Goal: Task Accomplishment & Management: Use online tool/utility

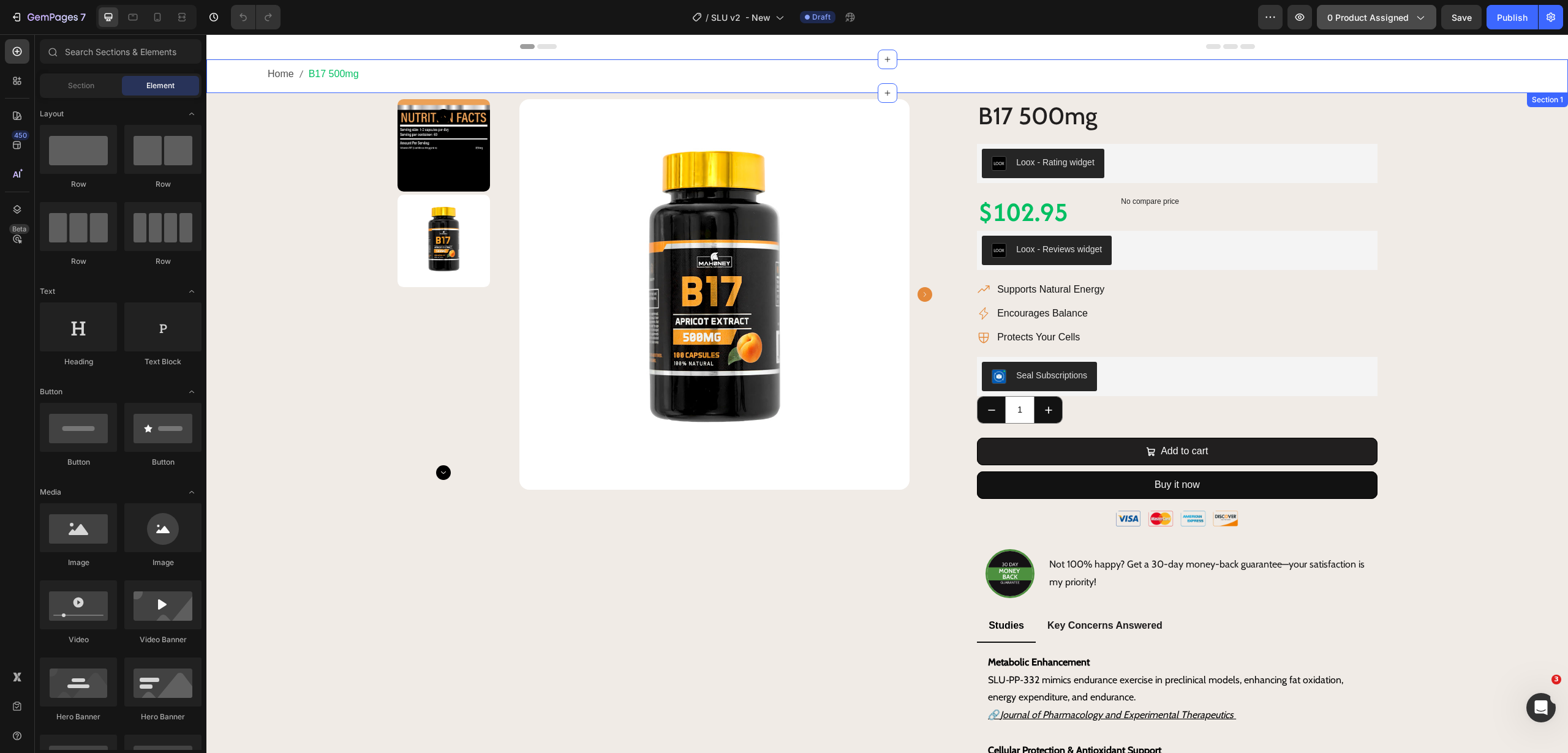
click at [1352, 19] on span "0 product assigned" at bounding box center [1367, 17] width 81 height 13
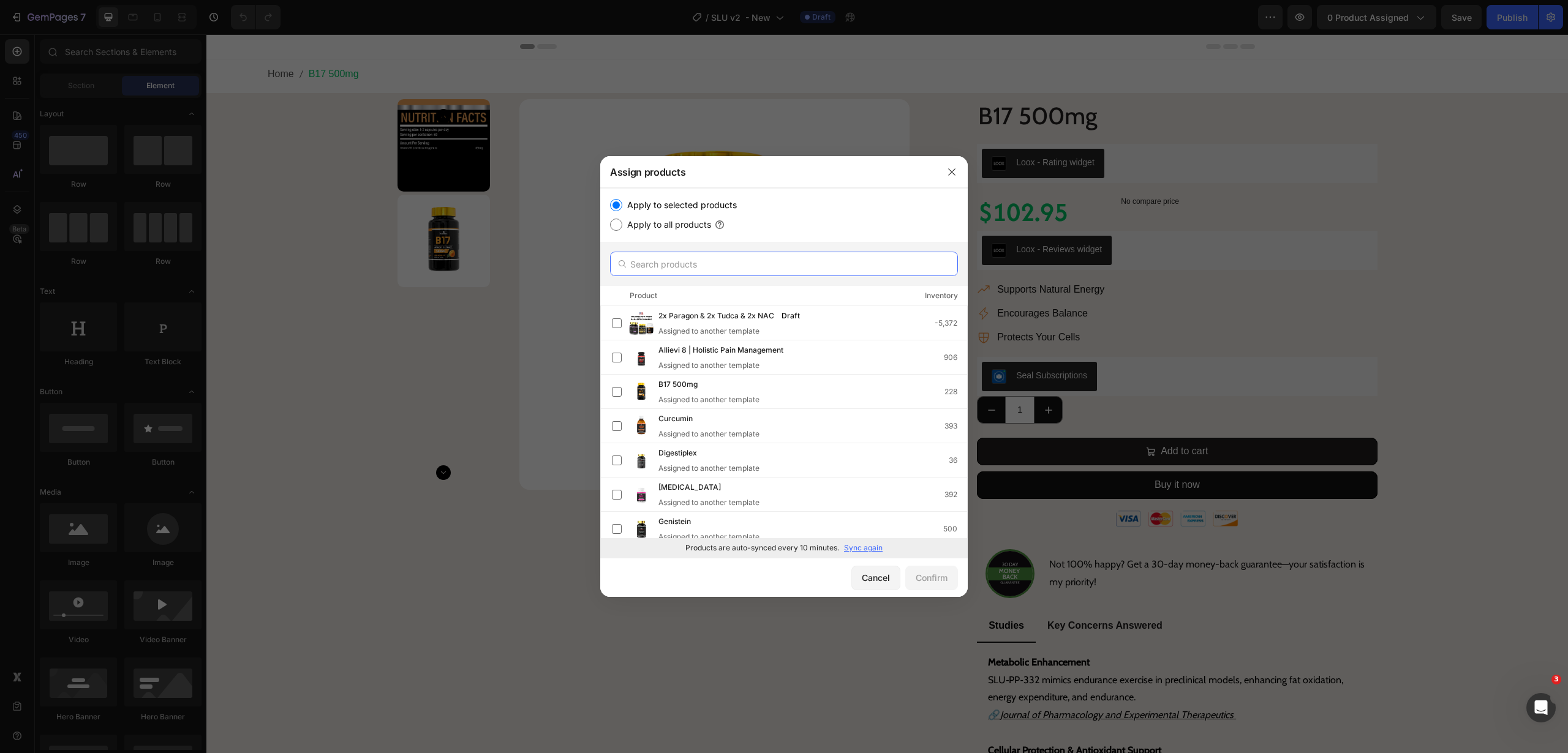
click at [730, 262] on input "text" at bounding box center [784, 263] width 348 height 25
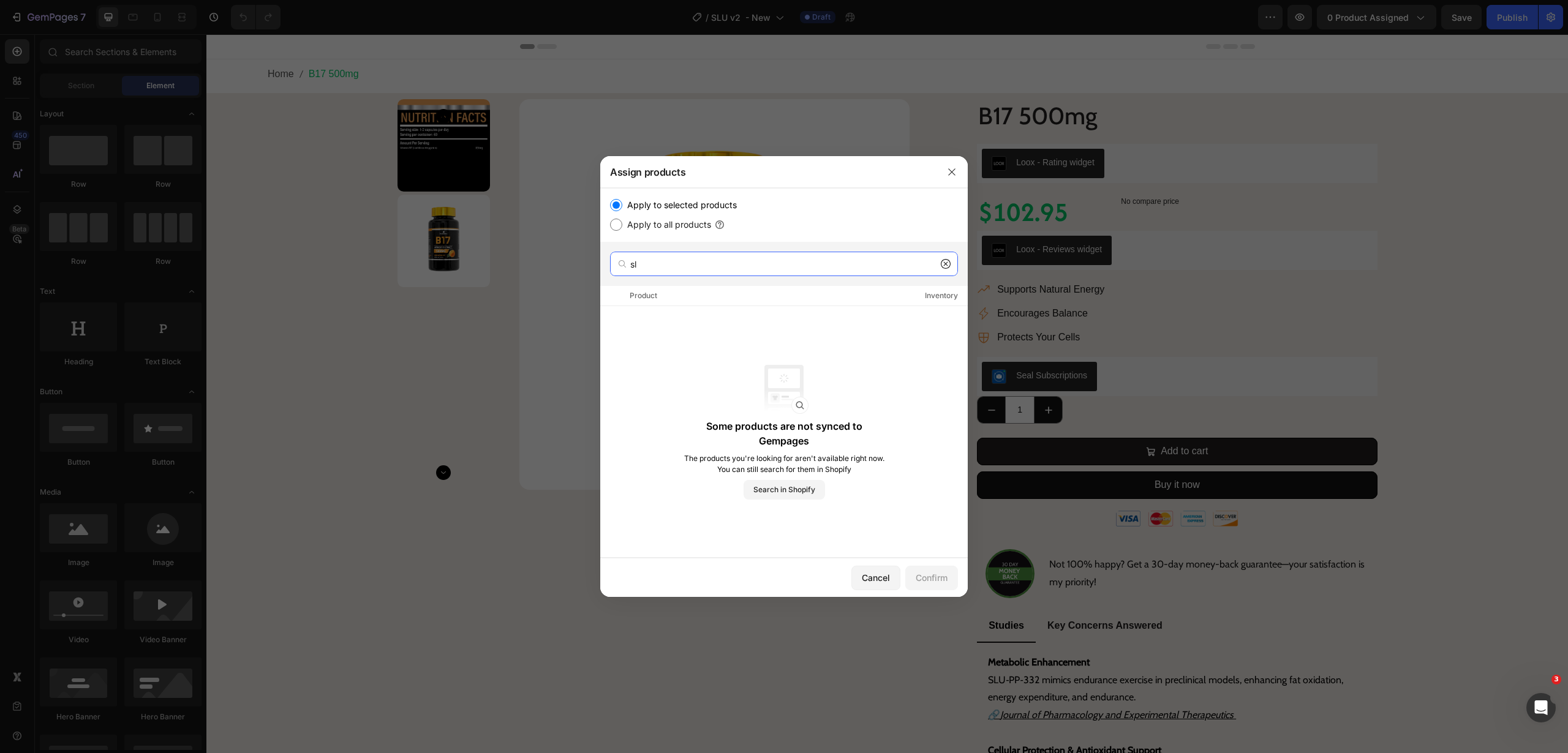
type input "s"
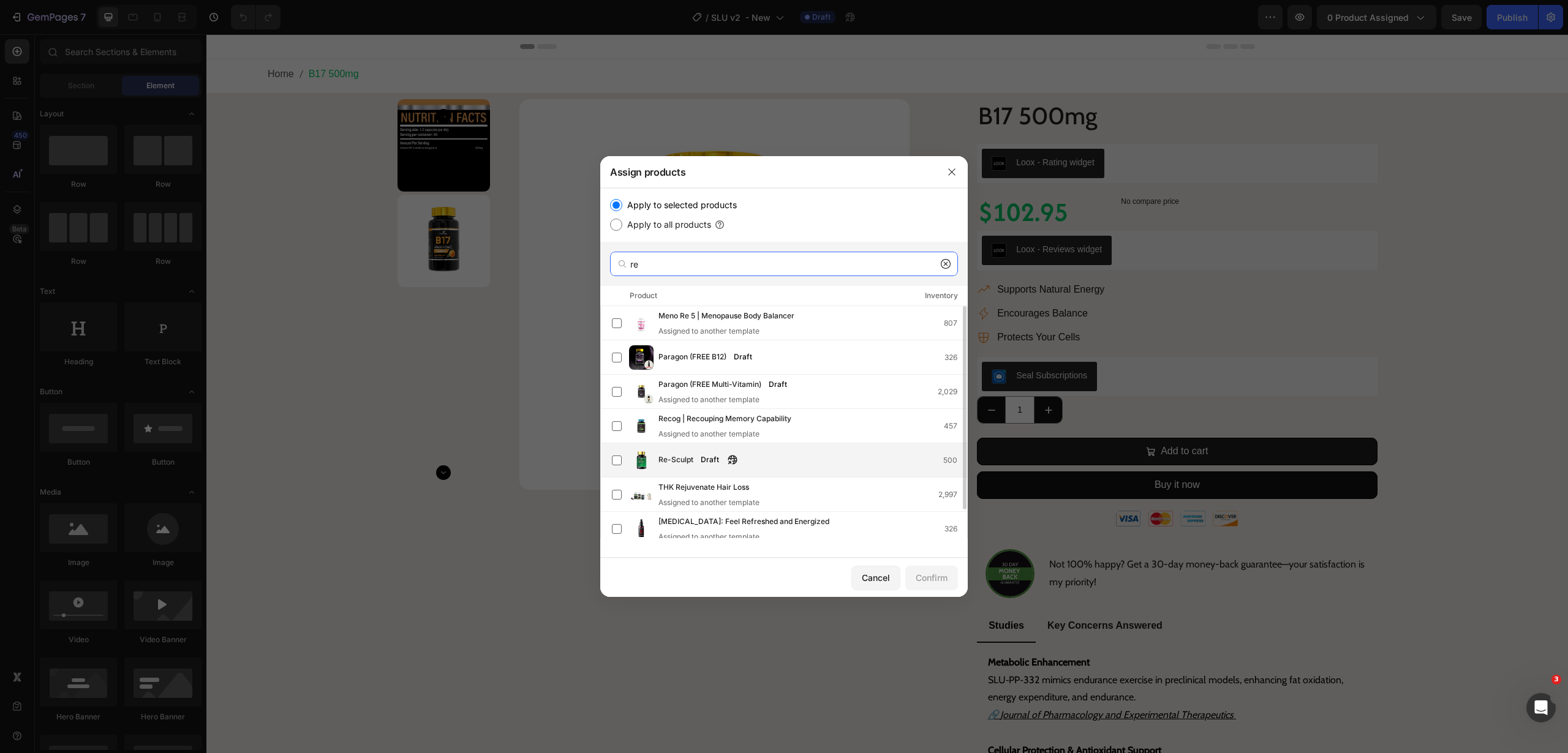
type input "re"
click at [759, 457] on div "Re-Sculpt Draft 500" at bounding box center [813, 460] width 309 height 13
click at [940, 580] on div "Confirm" at bounding box center [932, 577] width 32 height 13
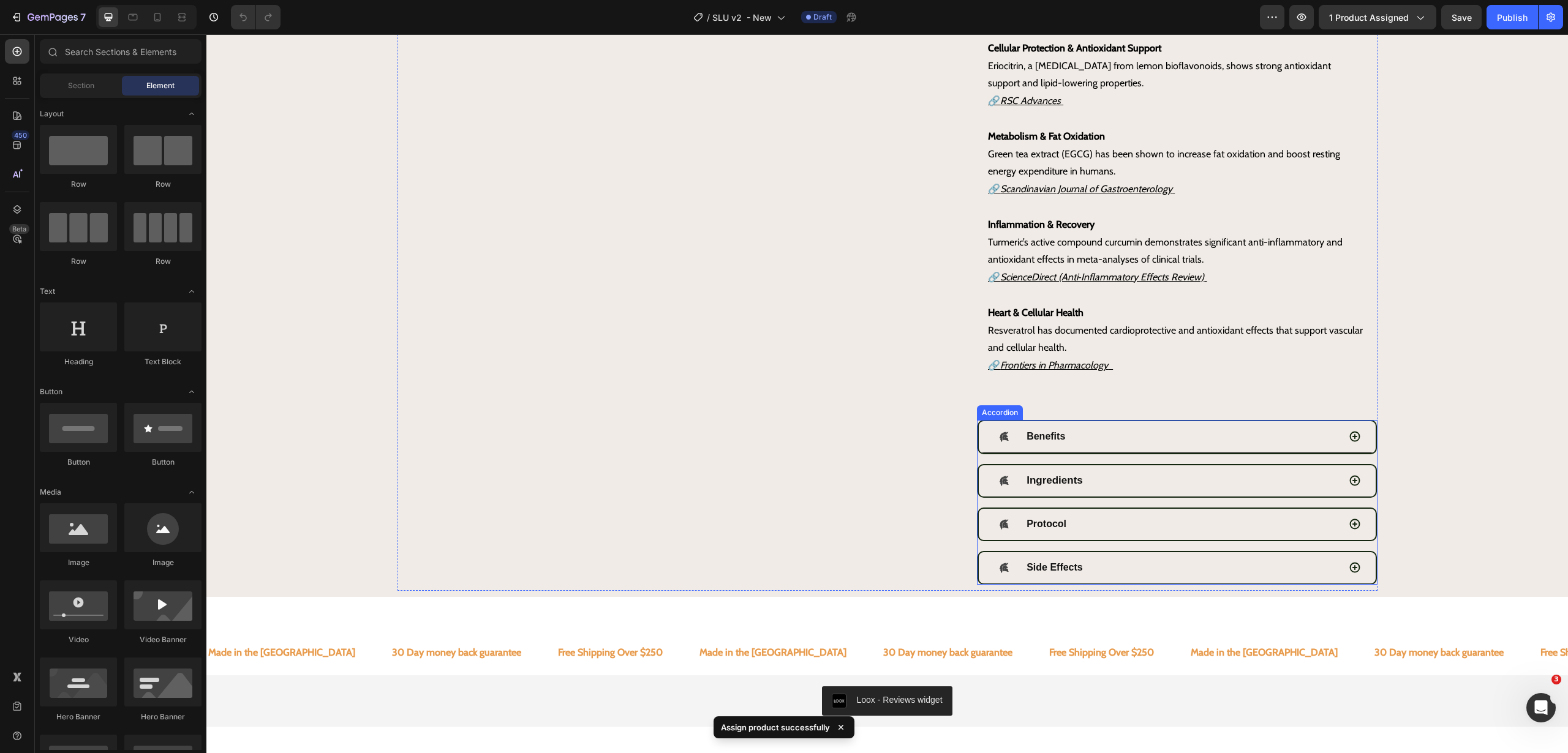
click at [1122, 444] on div "Benefits" at bounding box center [1166, 437] width 345 height 22
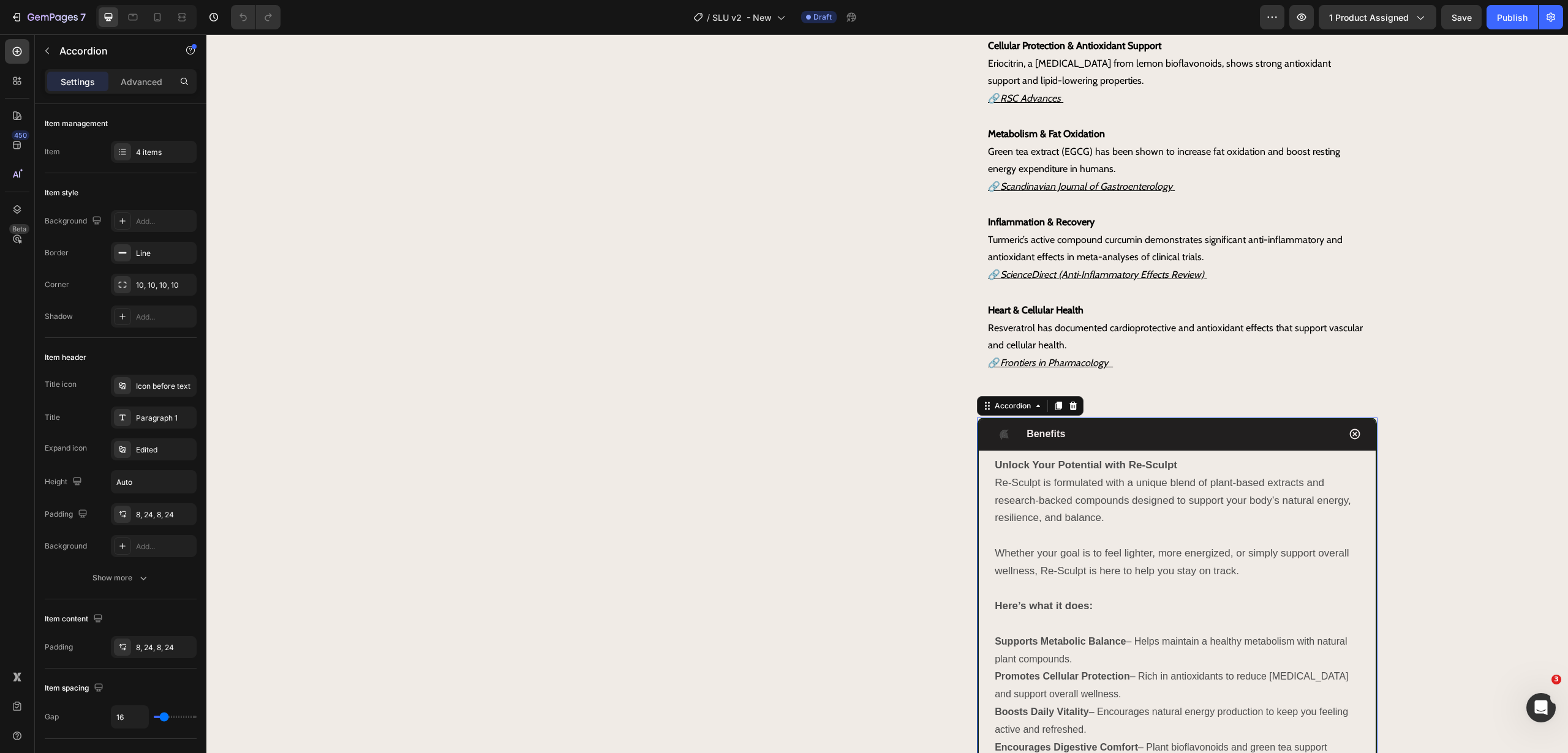
click at [1121, 439] on div "Benefits" at bounding box center [1166, 434] width 345 height 22
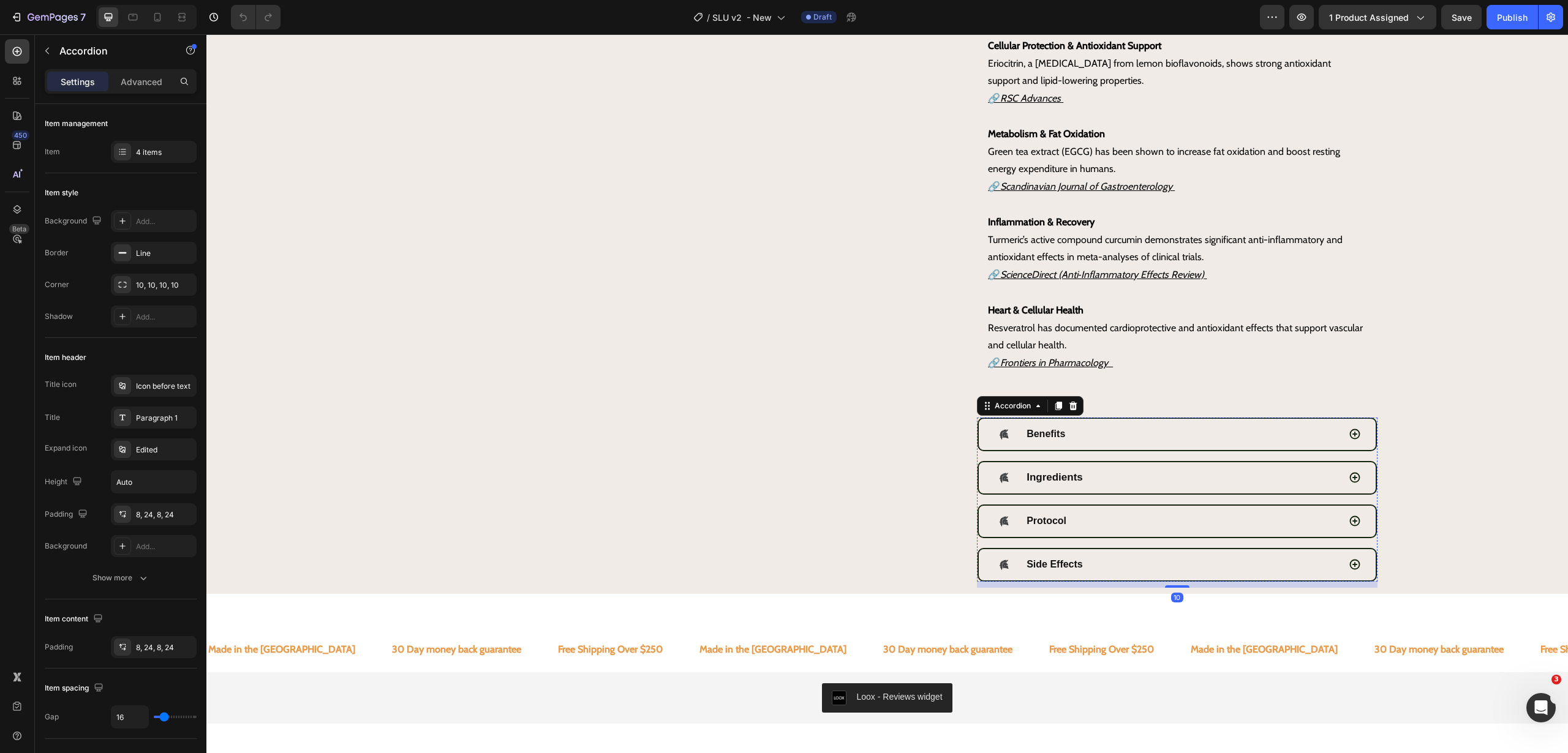
click at [1119, 480] on div "Ingredients" at bounding box center [1166, 478] width 345 height 22
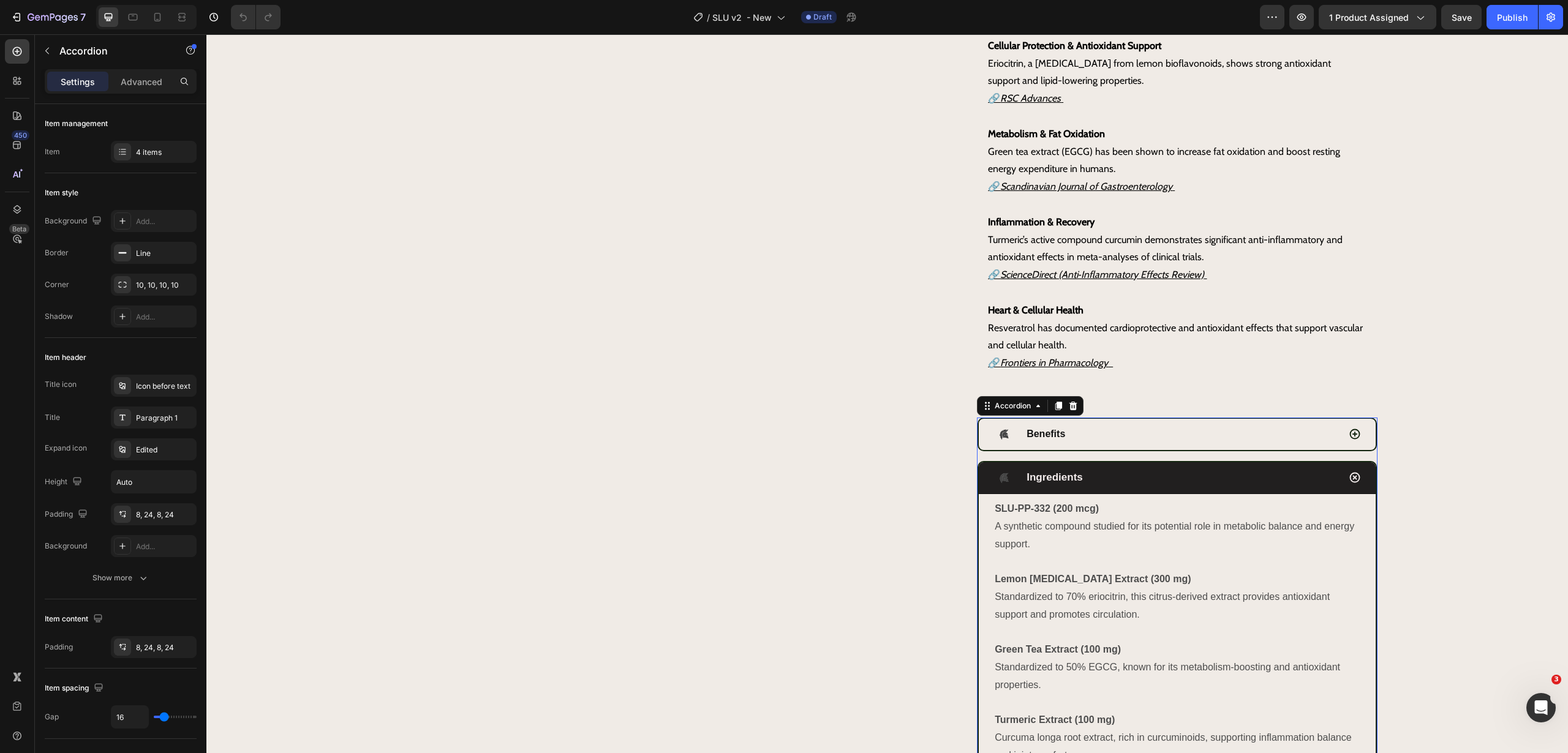
click at [1119, 480] on div "Ingredients" at bounding box center [1166, 478] width 345 height 22
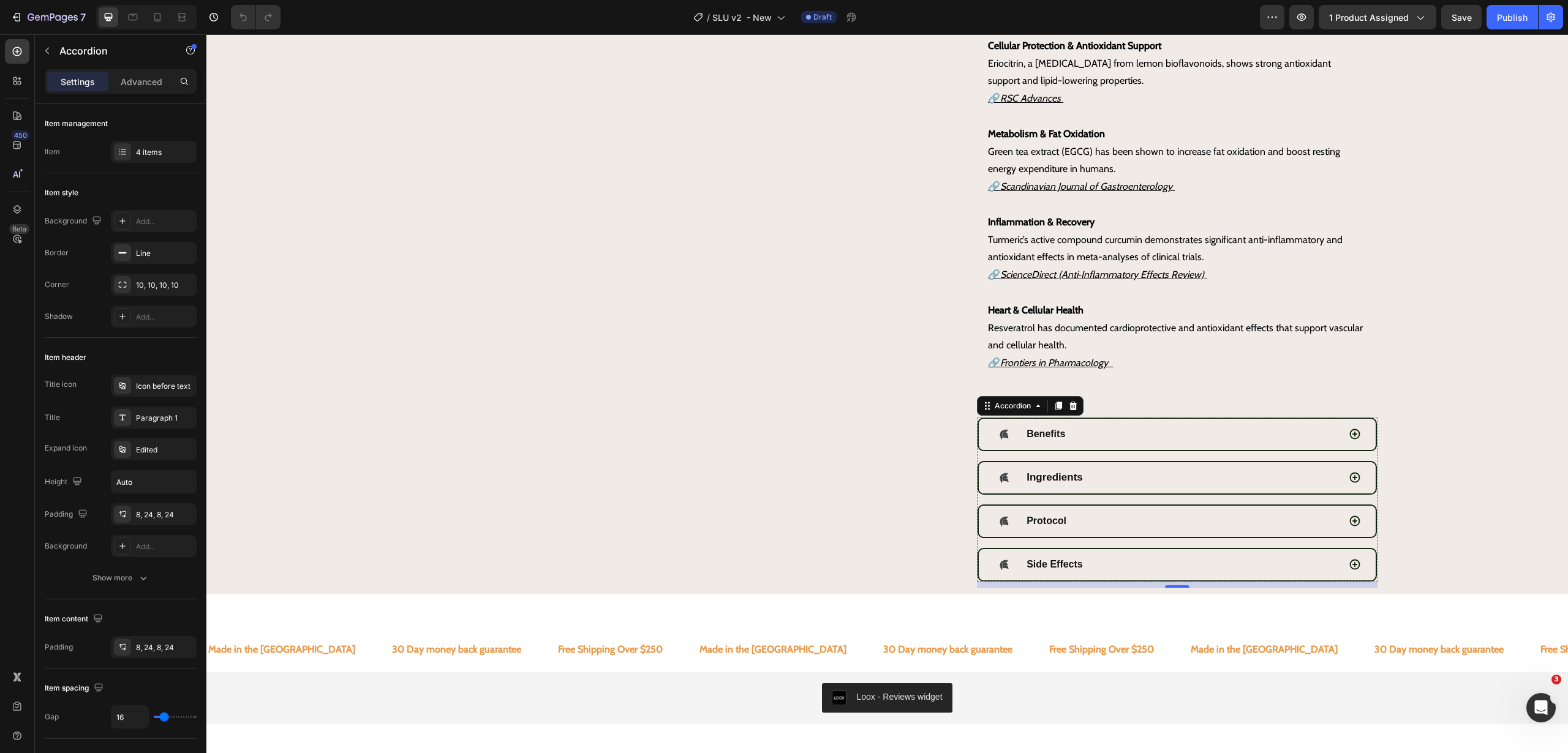
click at [1123, 525] on div "Protocol" at bounding box center [1166, 521] width 345 height 22
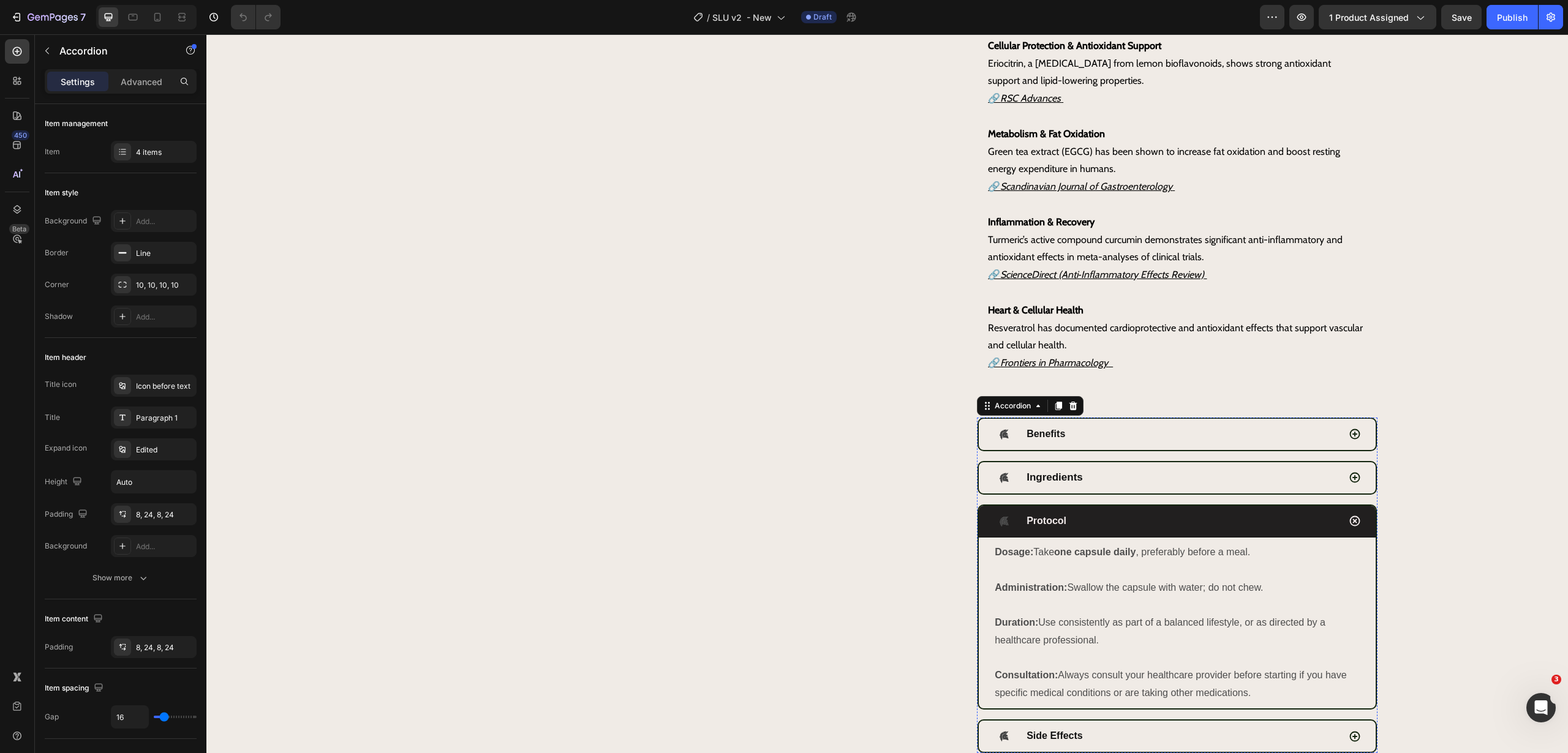
click at [1123, 525] on div "Protocol" at bounding box center [1166, 521] width 345 height 22
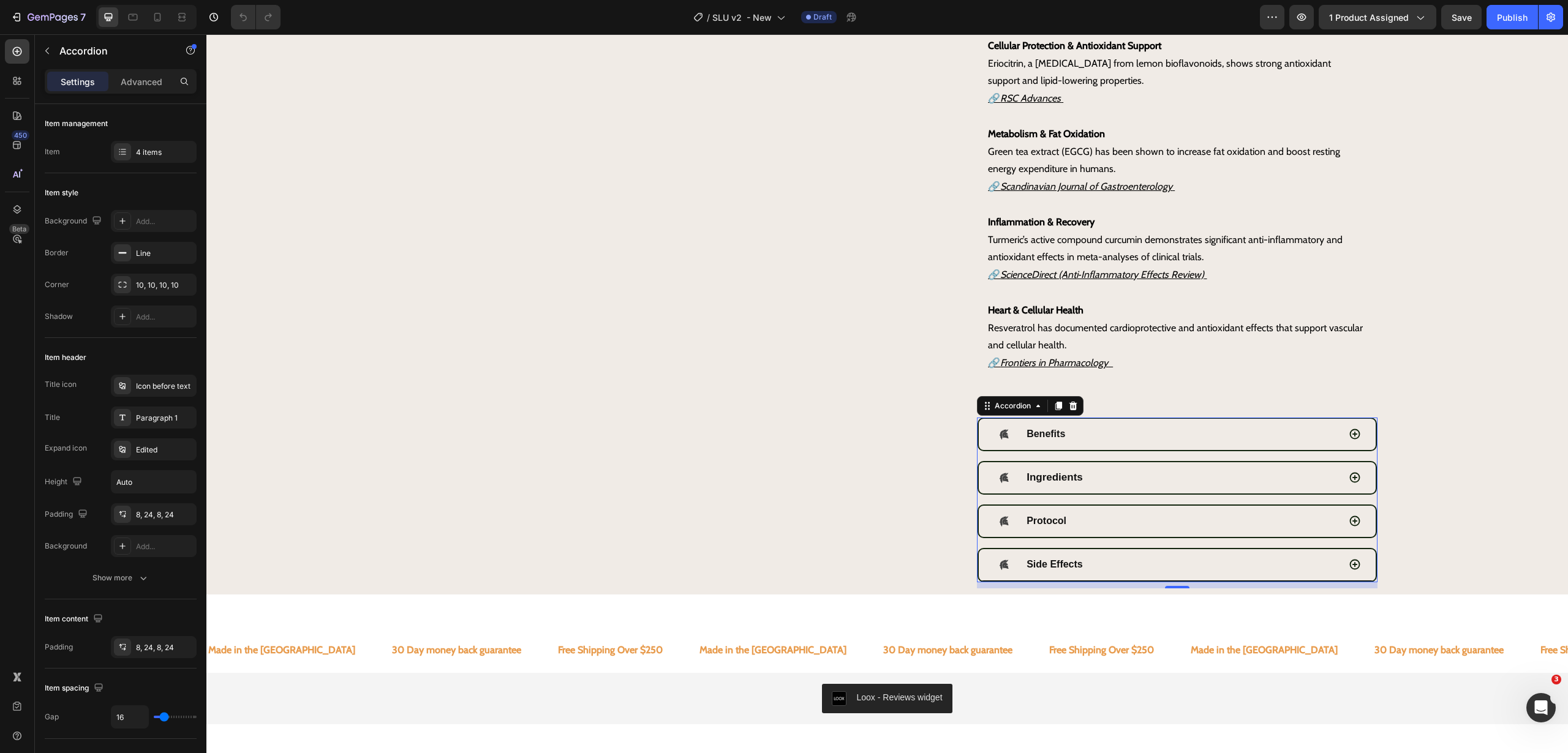
click at [1108, 577] on div "Side Effects" at bounding box center [1176, 565] width 396 height 32
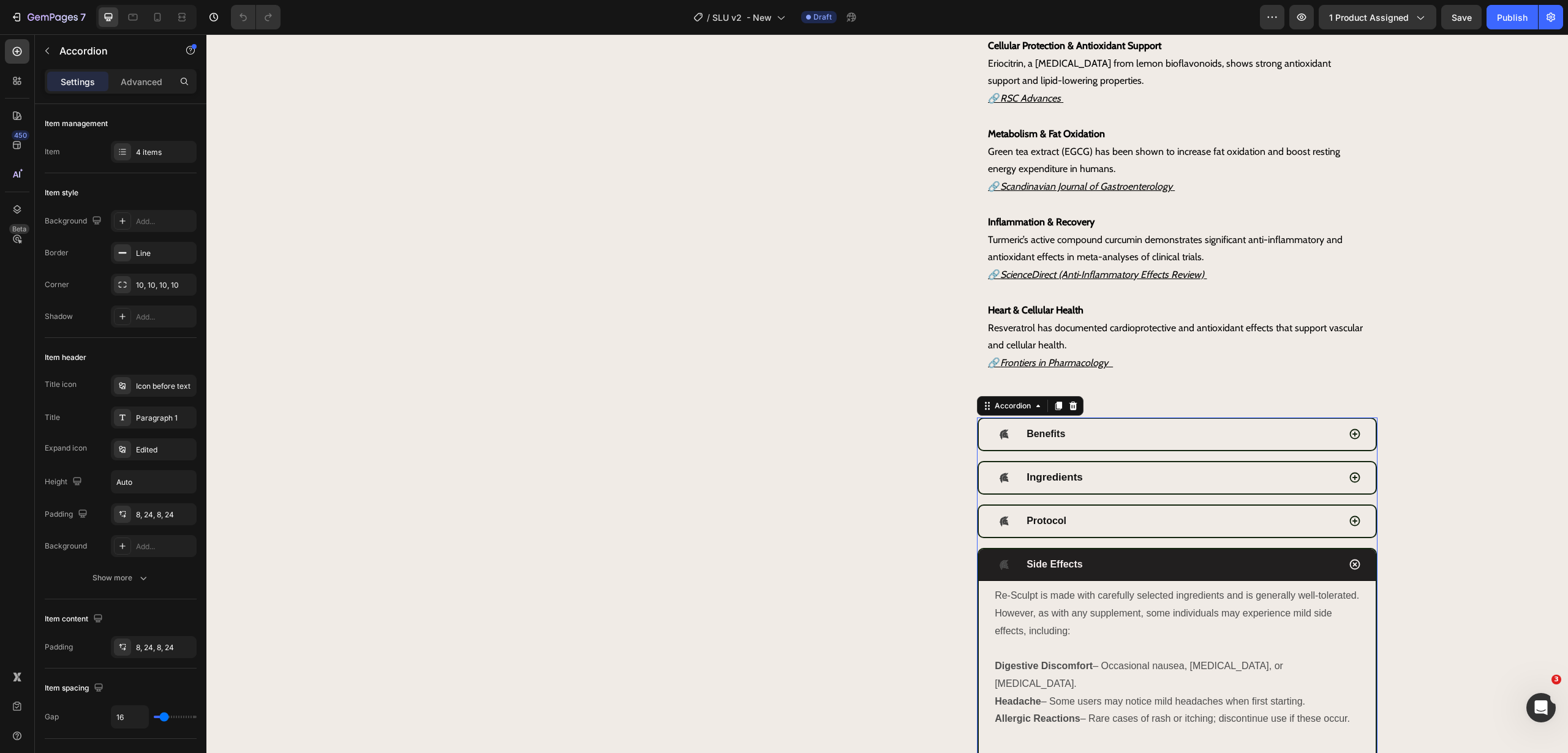
click at [1108, 570] on div "Side Effects" at bounding box center [1166, 564] width 345 height 22
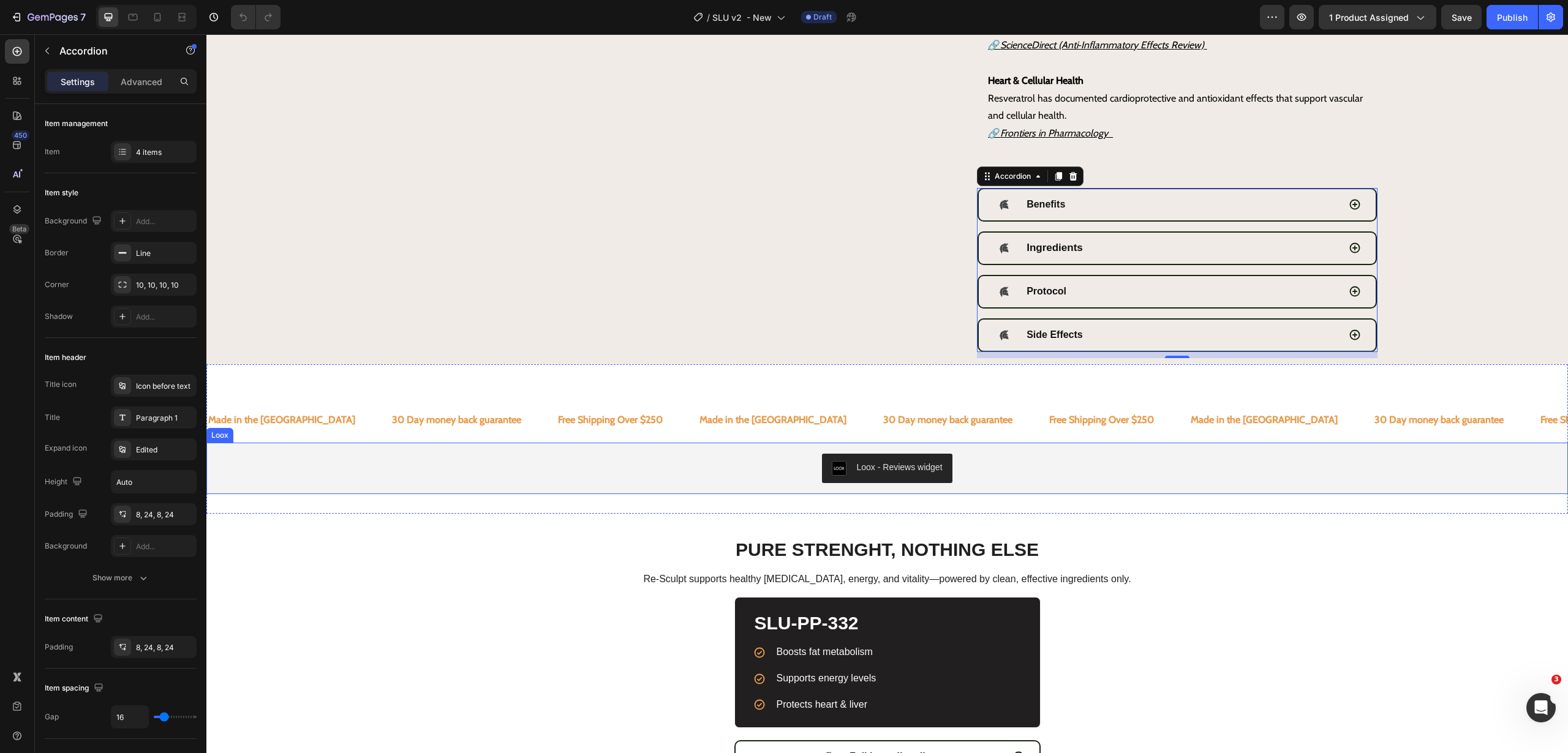
scroll to position [1179, 0]
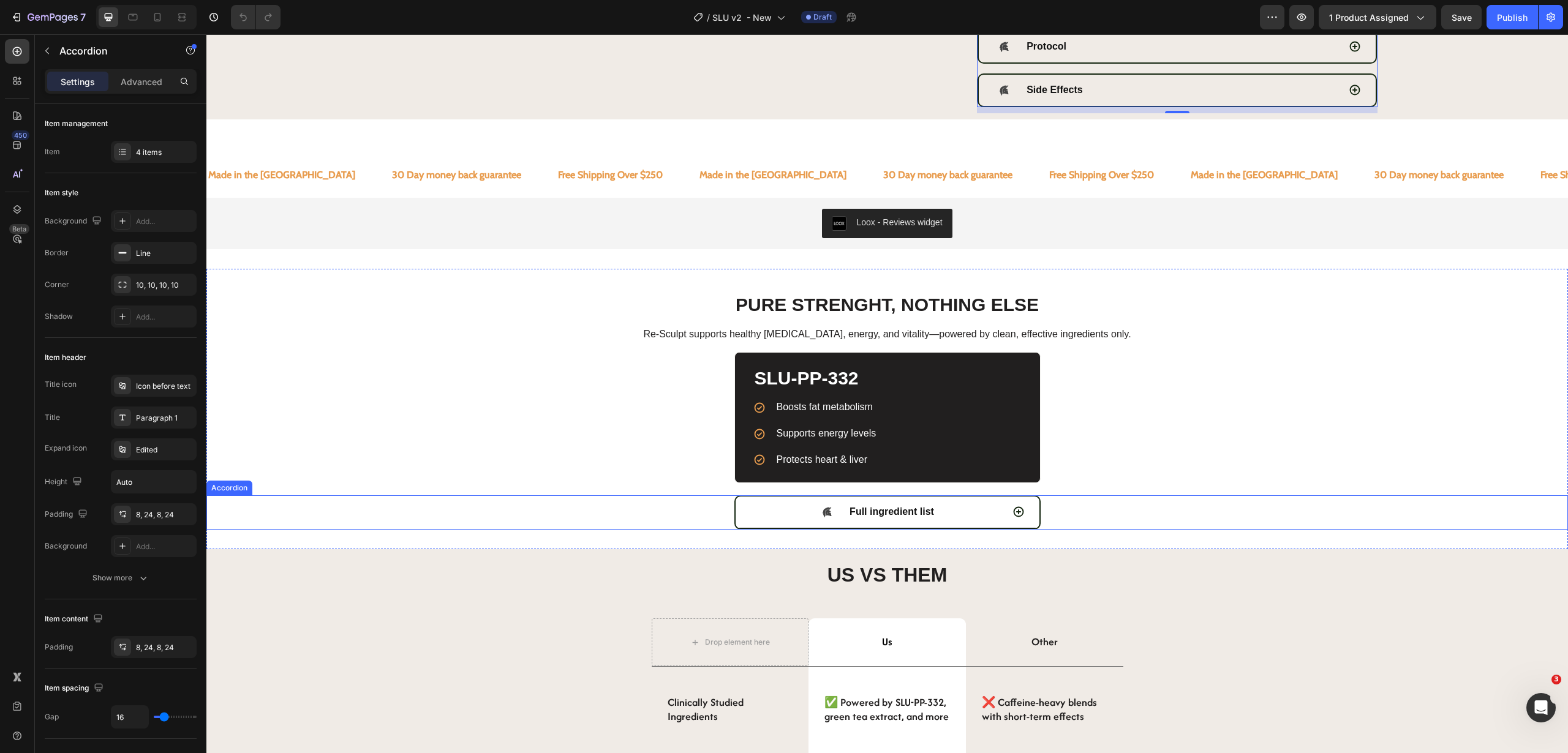
click at [987, 511] on div "Full ingredient list" at bounding box center [876, 512] width 252 height 22
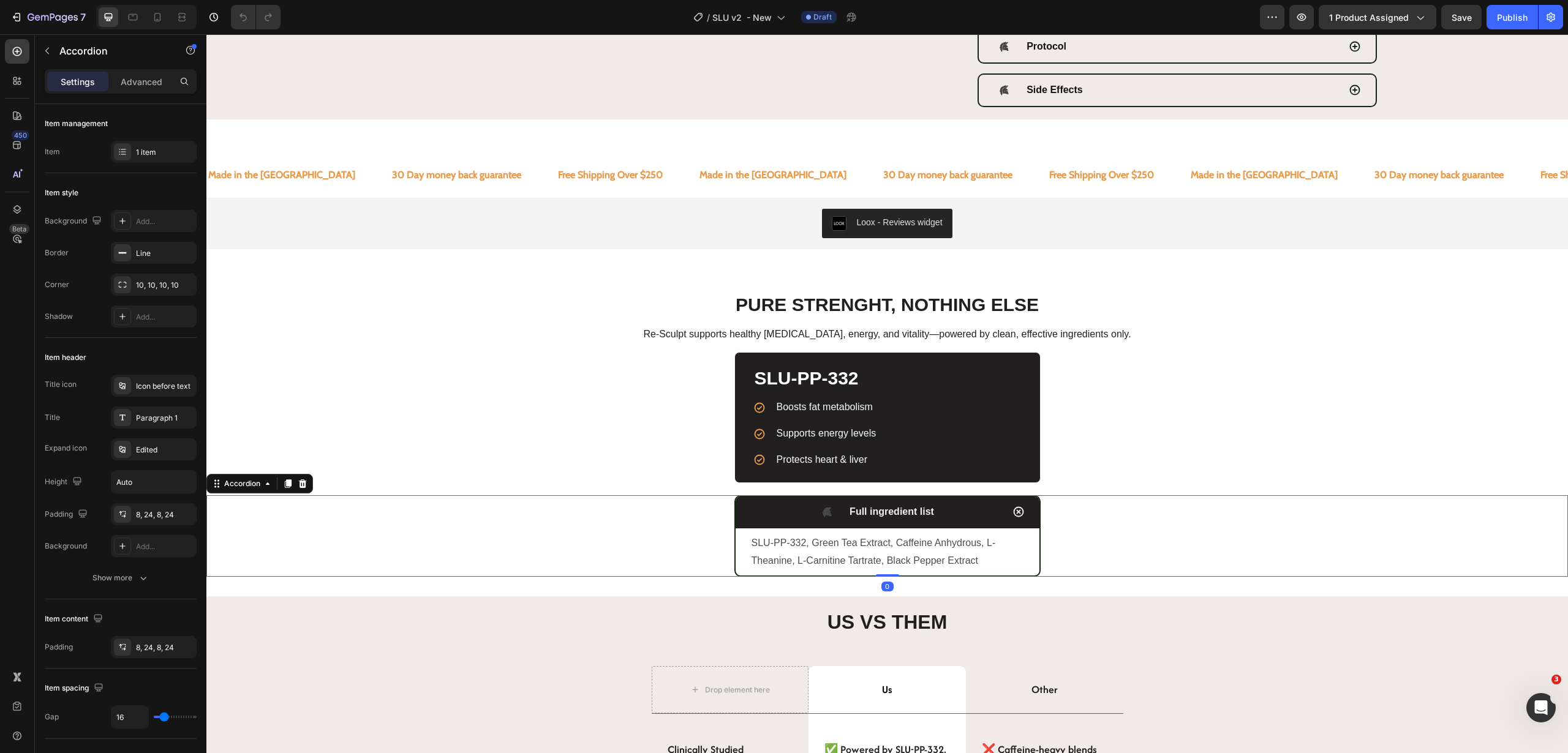
click at [987, 511] on div "Full ingredient list" at bounding box center [876, 512] width 252 height 22
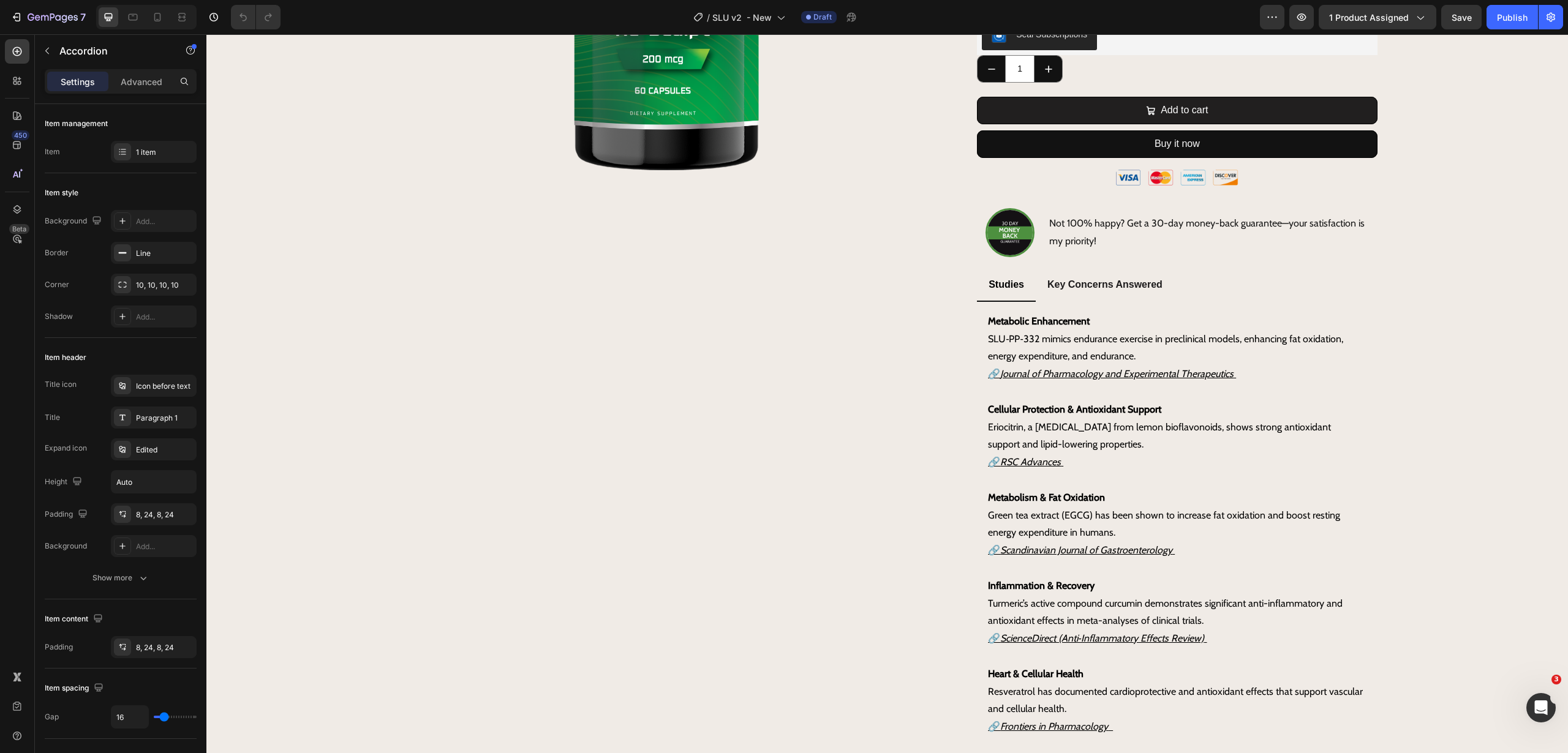
scroll to position [0, 0]
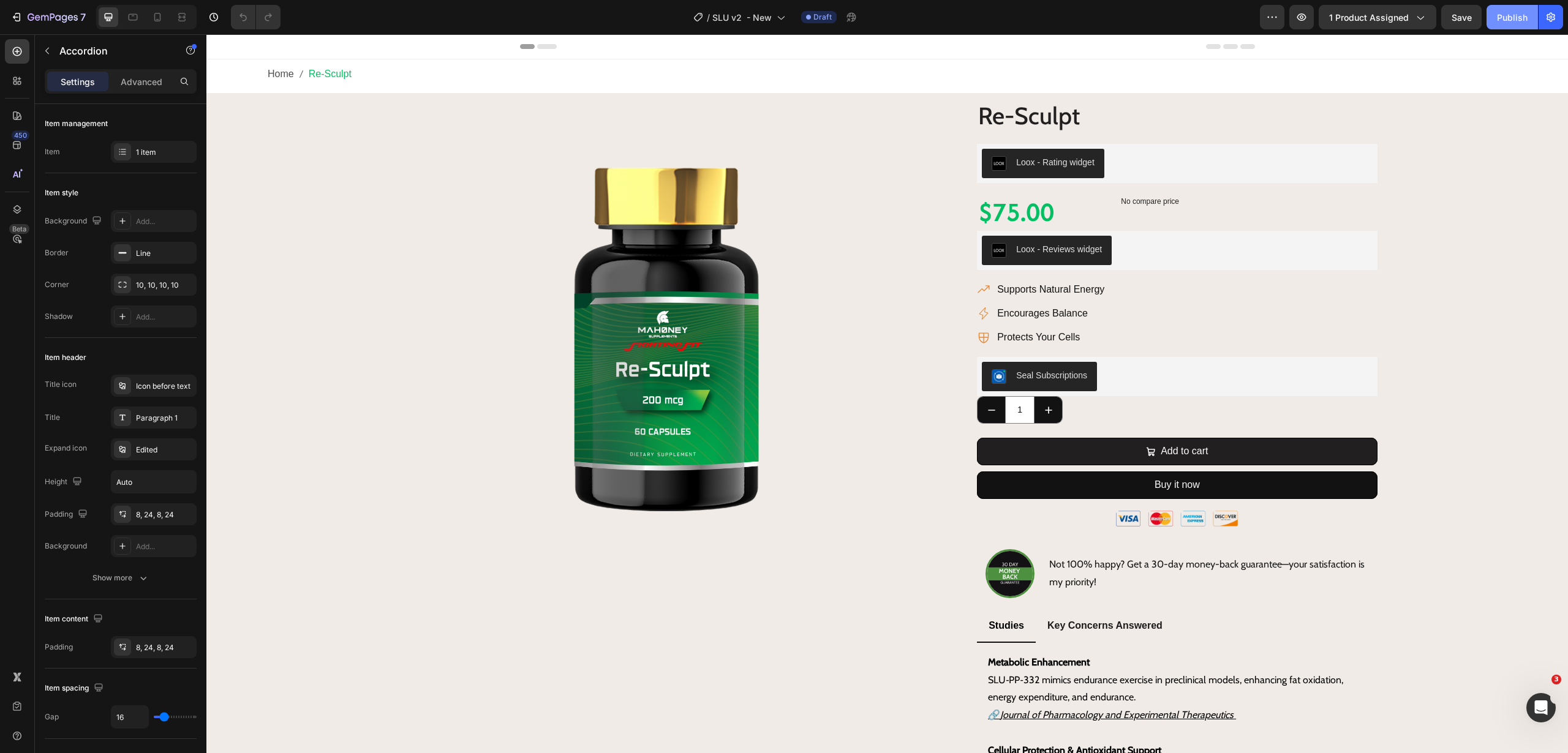
click at [1510, 28] on button "Publish" at bounding box center [1512, 17] width 51 height 25
click at [993, 412] on button "decrement" at bounding box center [991, 409] width 28 height 26
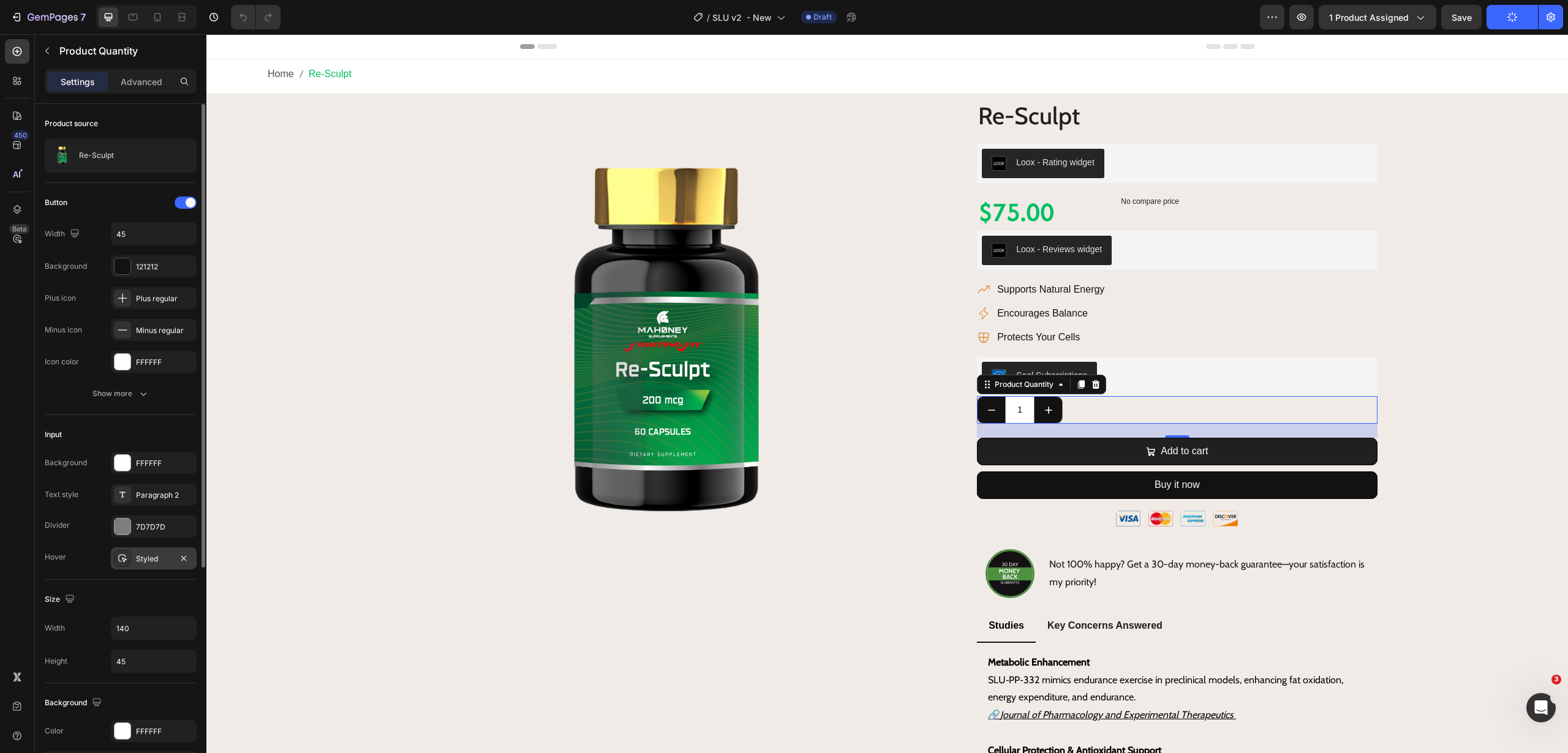
click at [149, 558] on div "Styled" at bounding box center [154, 558] width 36 height 11
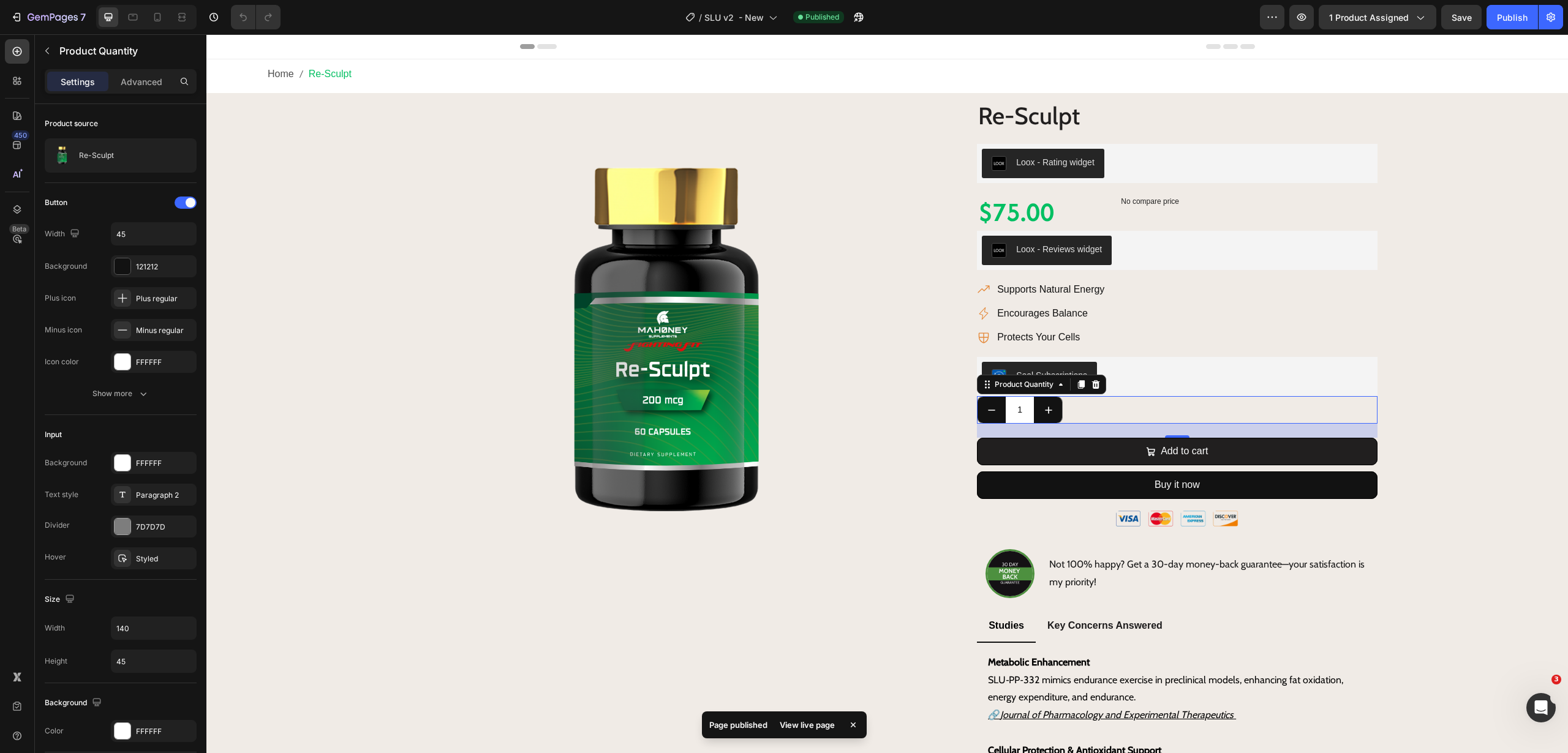
click at [1026, 414] on input "1" at bounding box center [1019, 409] width 29 height 26
click at [1038, 419] on button "increment" at bounding box center [1048, 409] width 28 height 26
type input "2"
click at [134, 386] on button "Show more" at bounding box center [121, 394] width 152 height 22
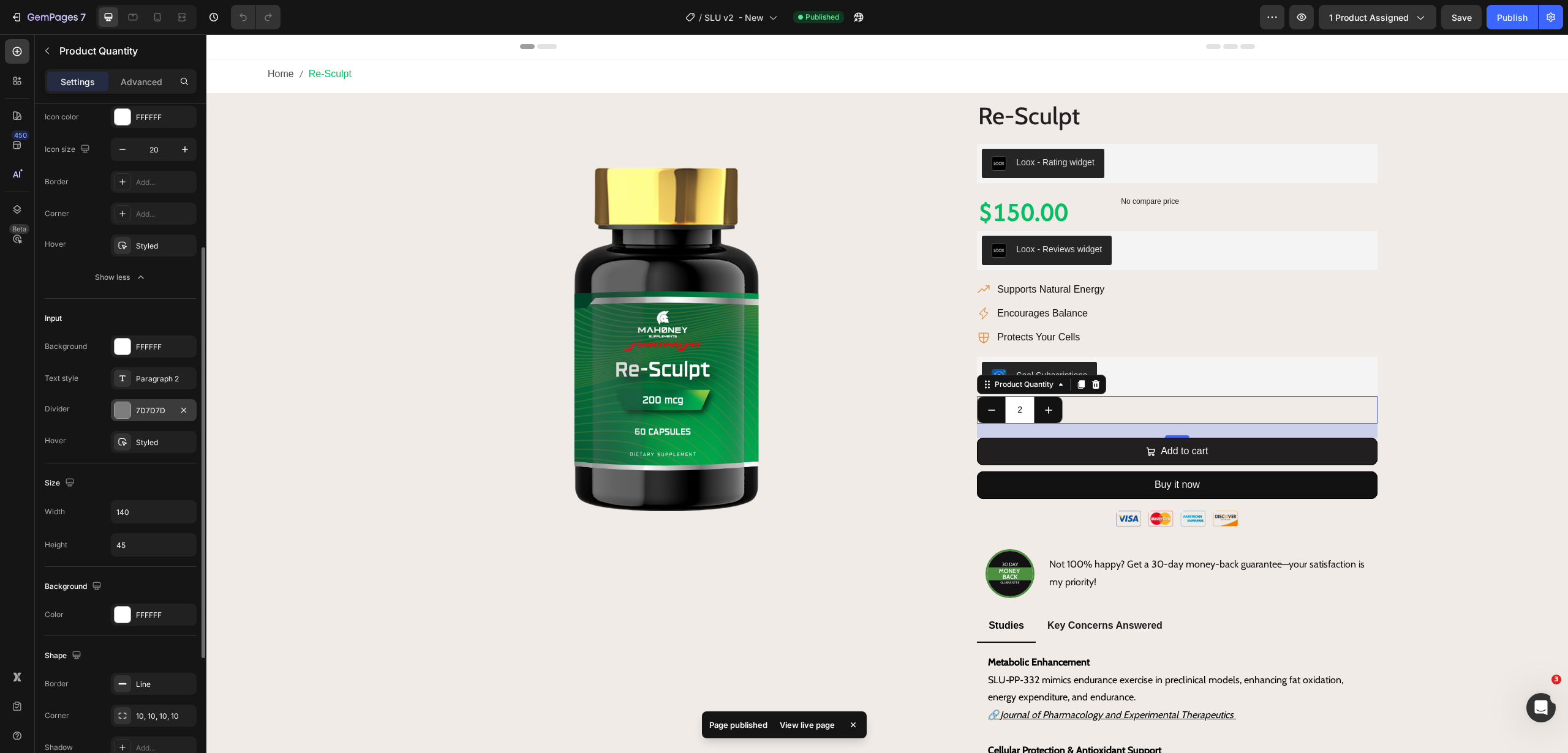
scroll to position [242, 0]
click at [151, 238] on div "Styled" at bounding box center [154, 248] width 86 height 22
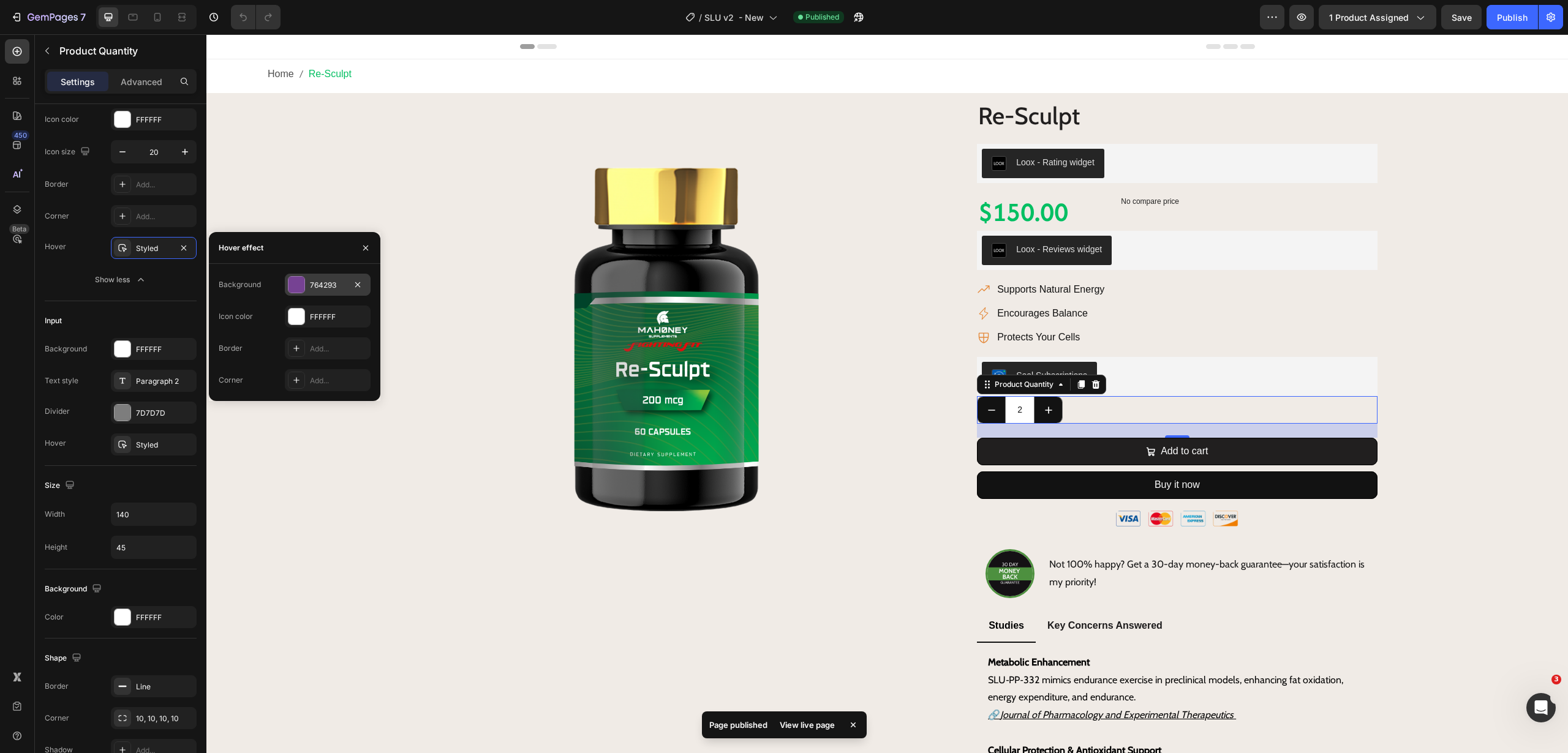
click at [298, 284] on div at bounding box center [296, 284] width 16 height 16
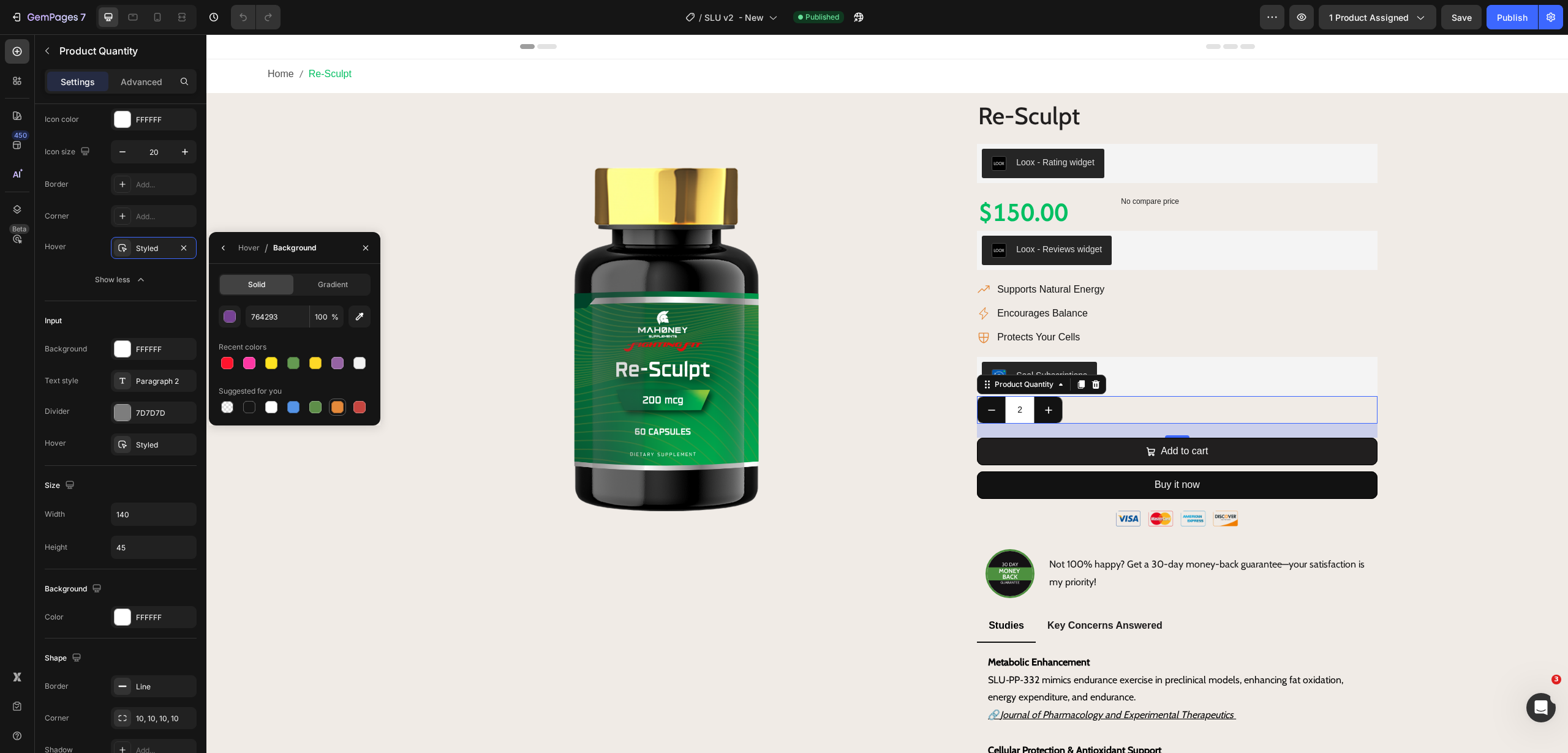
click at [341, 411] on div at bounding box center [337, 407] width 12 height 12
type input "E4893A"
click at [985, 404] on icon "decrement" at bounding box center [991, 410] width 12 height 12
type input "1"
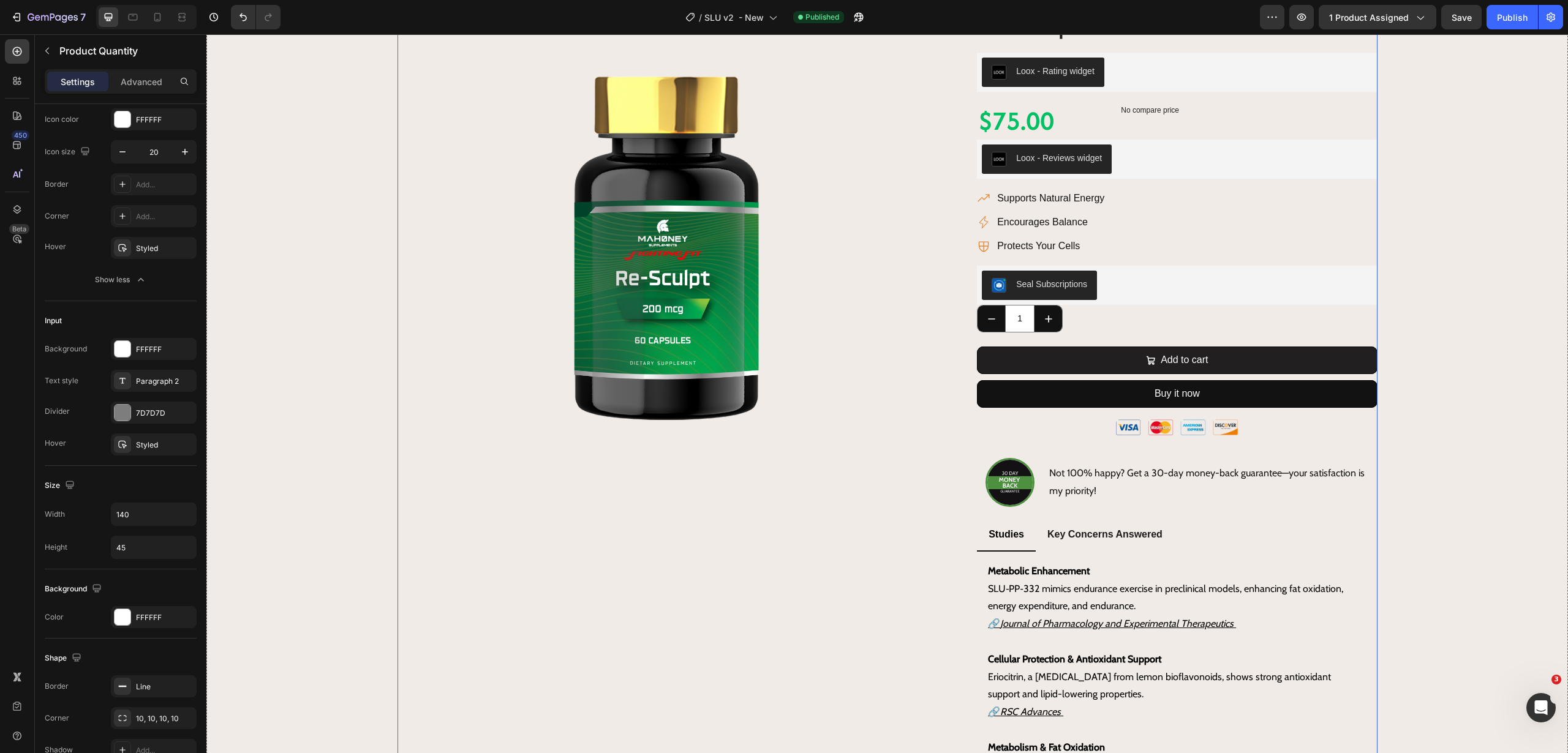
scroll to position [0, 0]
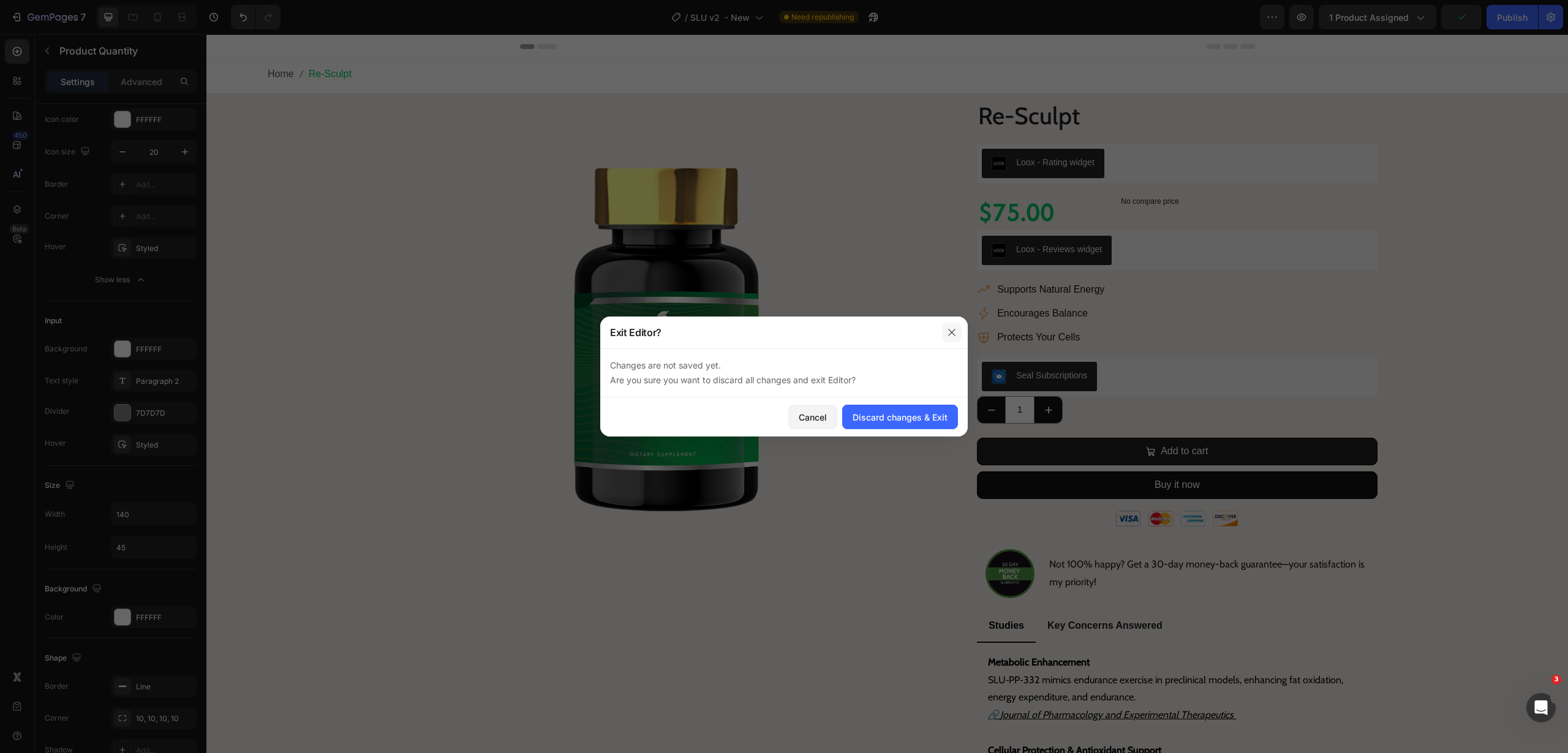
click at [949, 331] on icon "button" at bounding box center [951, 332] width 10 height 10
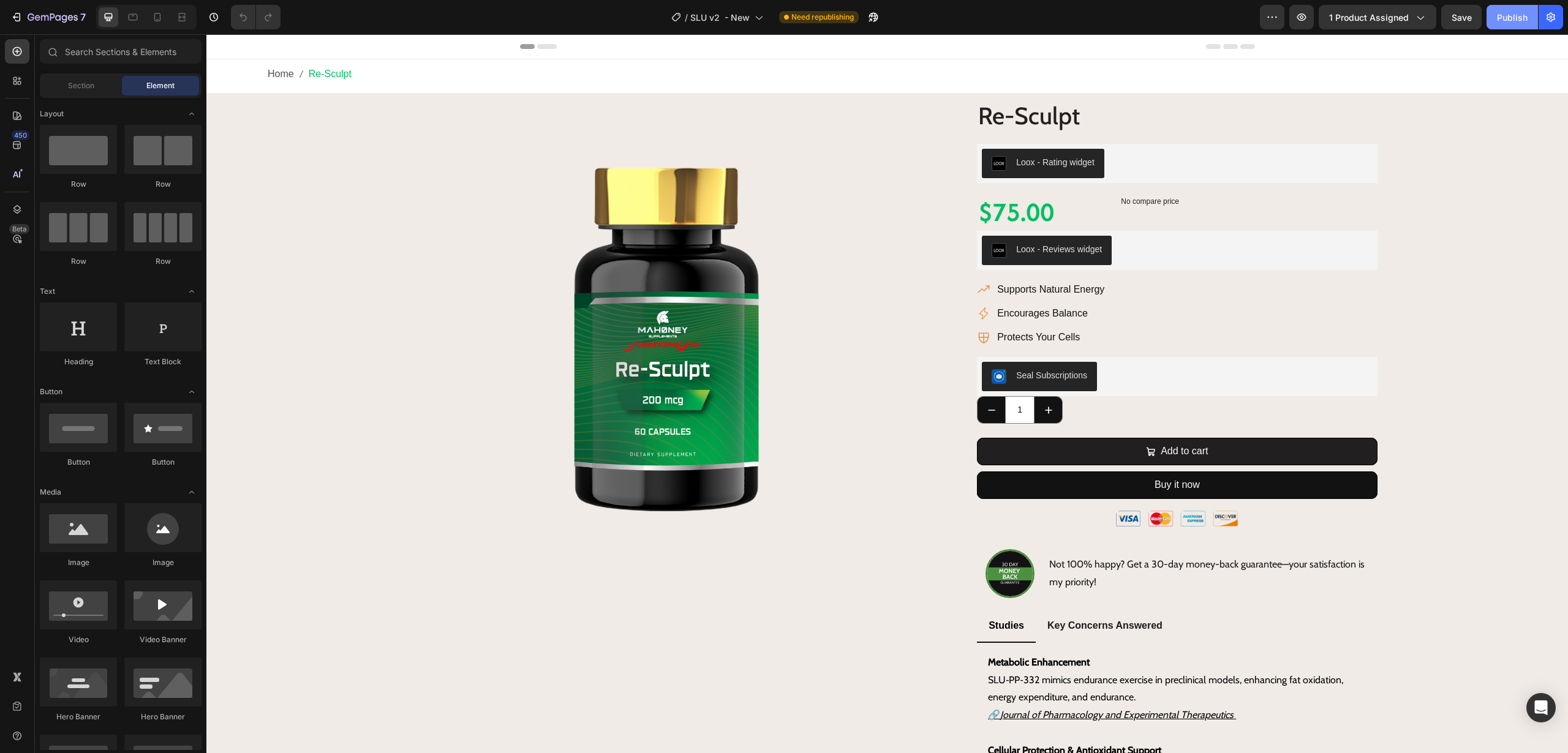
click at [1511, 16] on div "Publish" at bounding box center [1512, 17] width 31 height 13
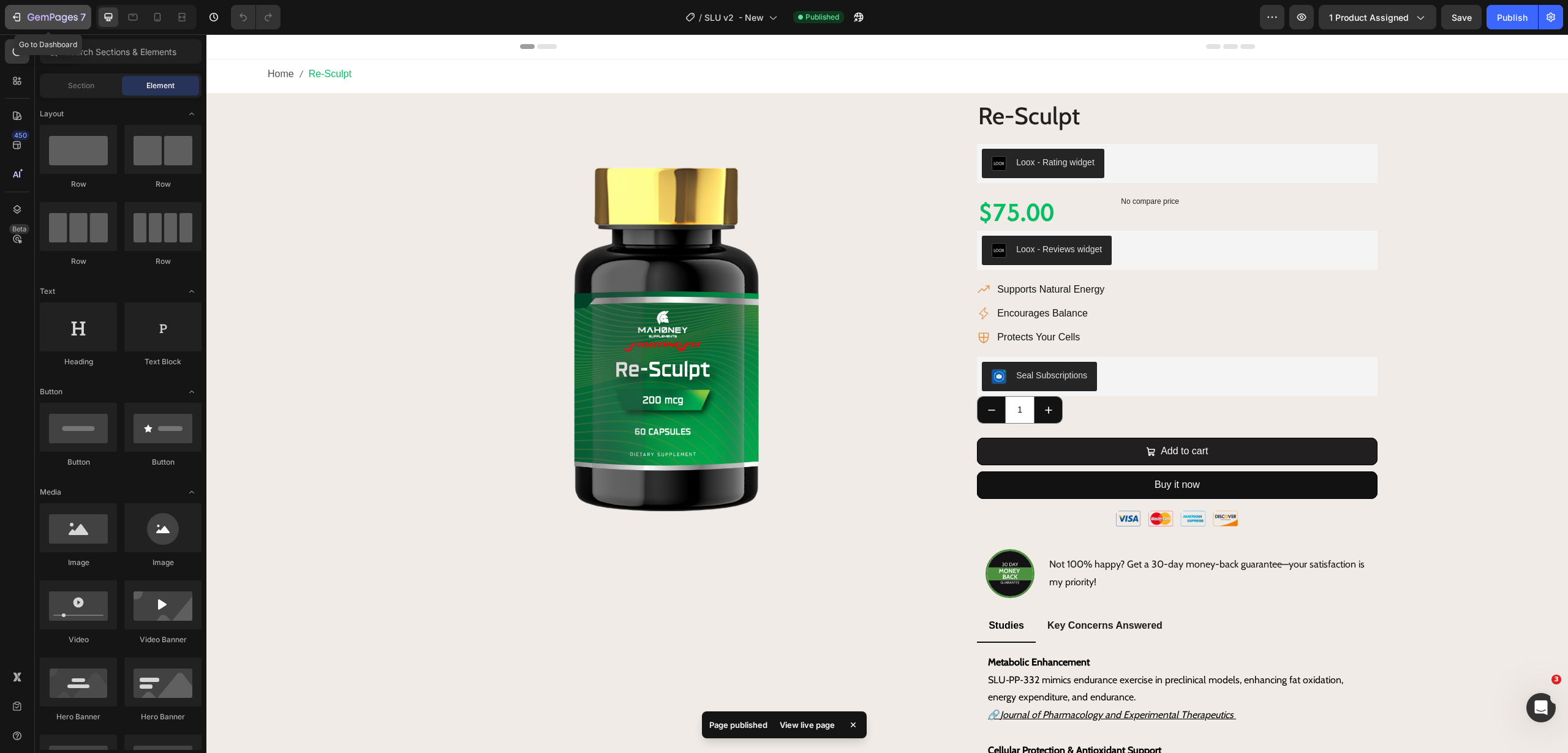
click at [48, 18] on icon "button" at bounding box center [45, 18] width 7 height 5
